Goal: Browse casually: Explore the website without a specific task or goal

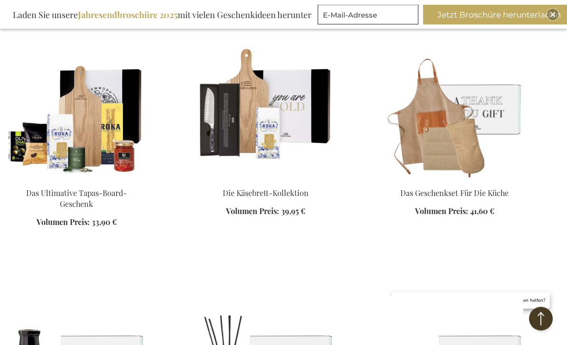
scroll to position [1449, 0]
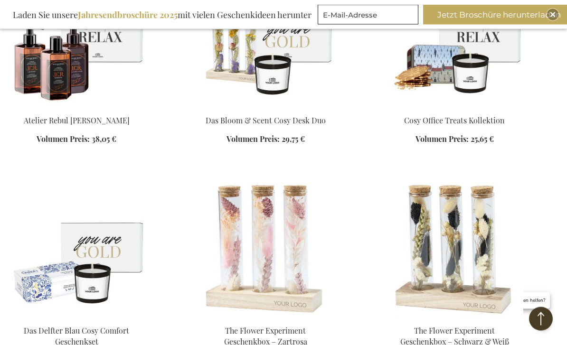
scroll to position [1987, 0]
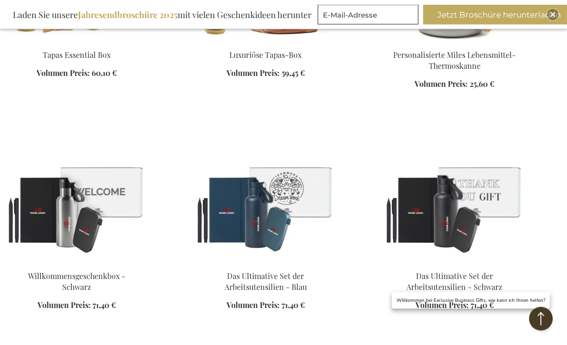
scroll to position [3178, 0]
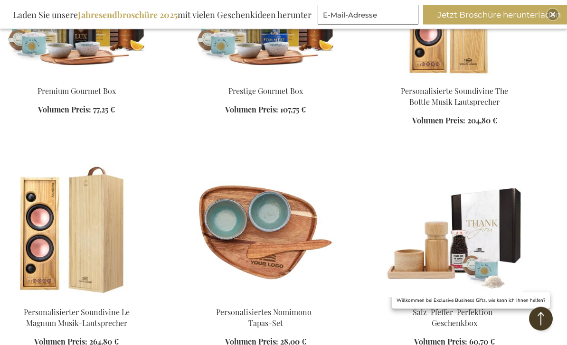
scroll to position [4046, 0]
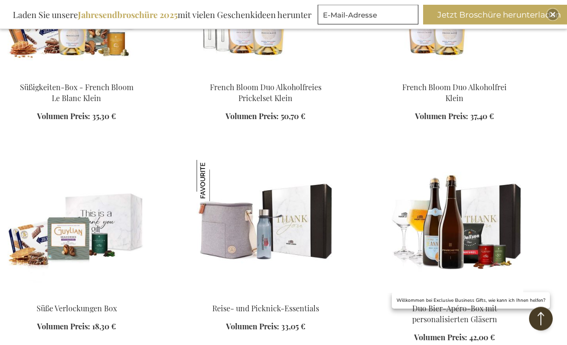
scroll to position [4965, 0]
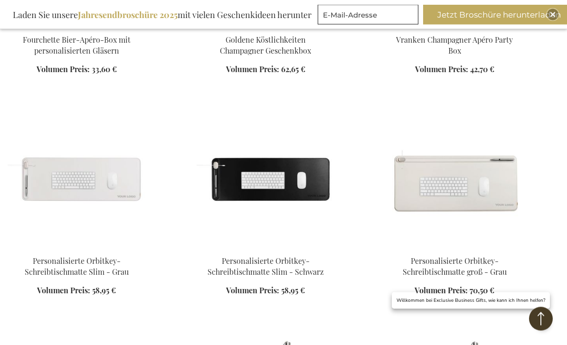
scroll to position [5507, 0]
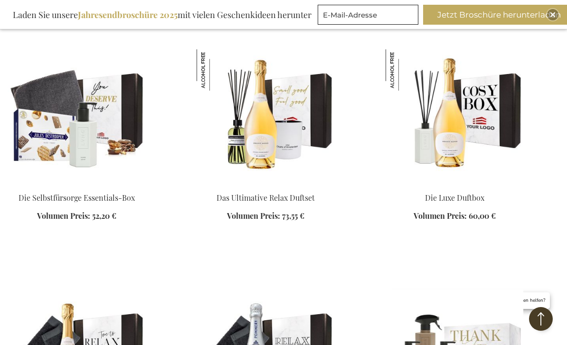
scroll to position [7061, 0]
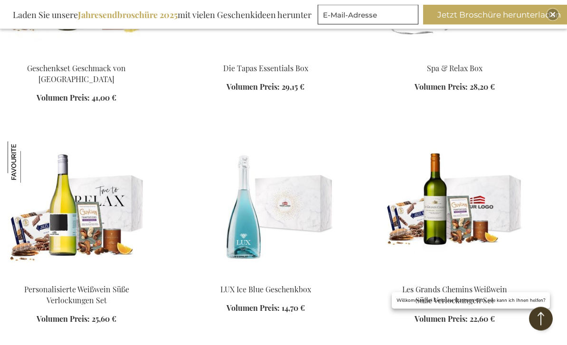
scroll to position [7728, 0]
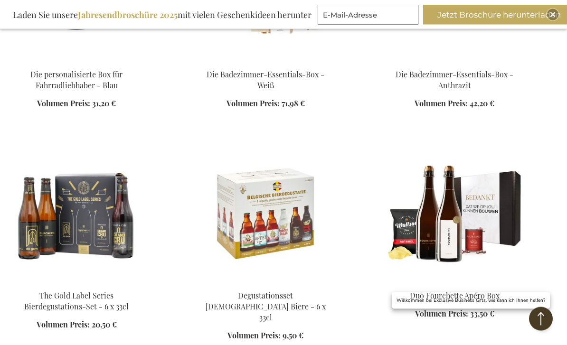
scroll to position [8638, 0]
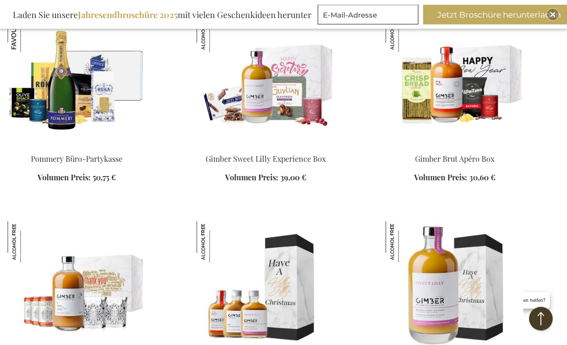
scroll to position [9490, 0]
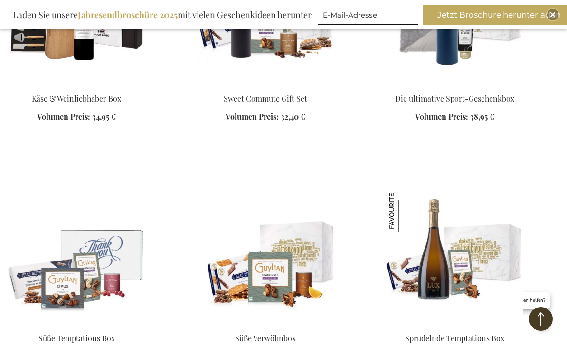
scroll to position [10673, 0]
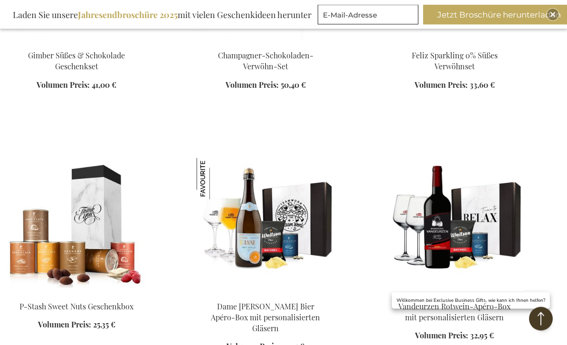
scroll to position [11601, 0]
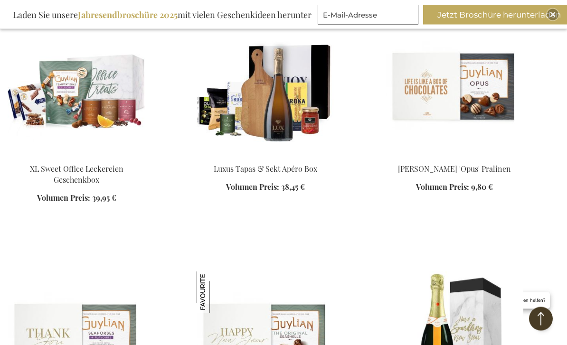
scroll to position [12414, 0]
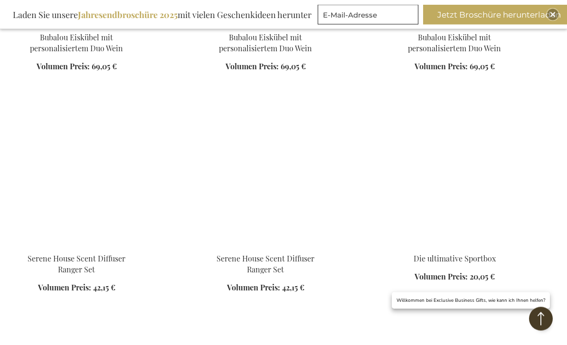
scroll to position [14132, 0]
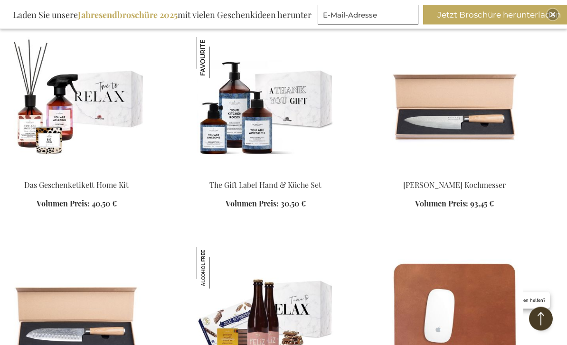
scroll to position [14900, 0]
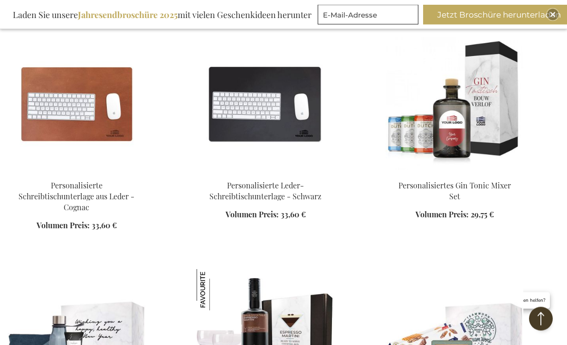
scroll to position [15361, 0]
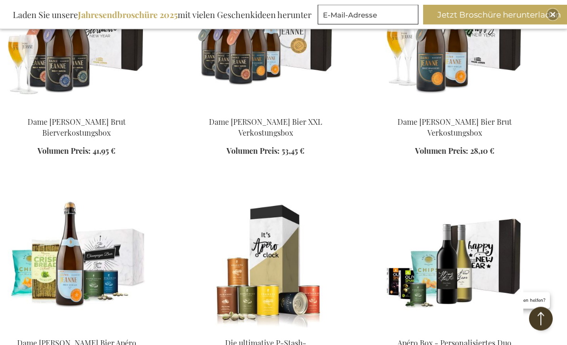
scroll to position [15878, 0]
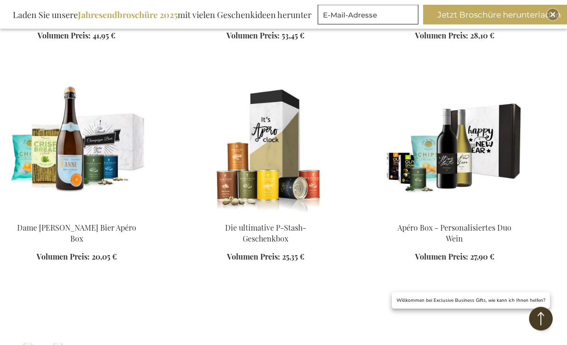
scroll to position [15997, 0]
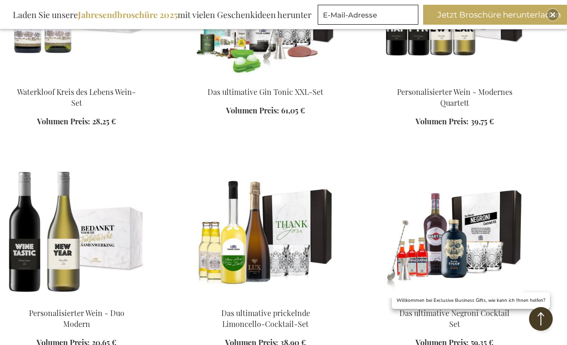
scroll to position [16419, 0]
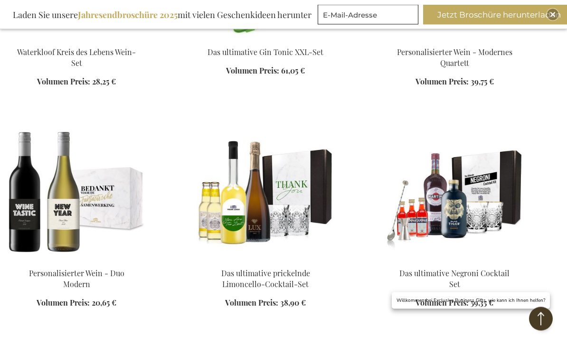
click at [553, 270] on ol "Waterkloof Kreis des Lebens Wein-Set Volumen Preis: Von 28,25 € In den Warenkorb" at bounding box center [284, 229] width 552 height 649
click at [395, 310] on ol "Waterkloof Kreis des Lebens Wein-Set Volumen Preis: Von 28,25 € In den Warenkorb" at bounding box center [284, 229] width 552 height 649
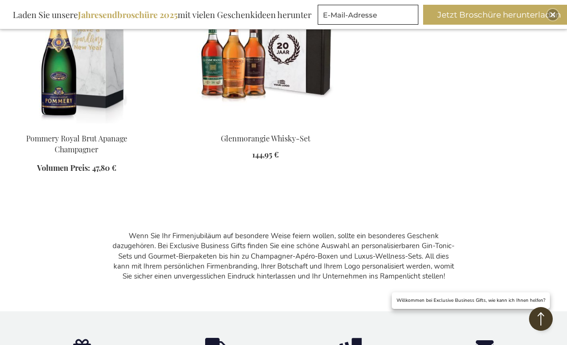
scroll to position [16775, 0]
